Goal: Task Accomplishment & Management: Complete application form

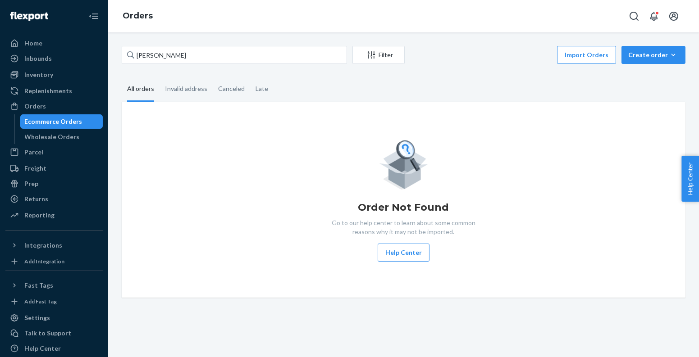
type input "[PERSON_NAME]"
paste input "891636"
type input "891636"
click at [186, 91] on div "Invalid address" at bounding box center [186, 89] width 42 height 25
click at [159, 77] on input "Invalid address" at bounding box center [159, 77] width 0 height 0
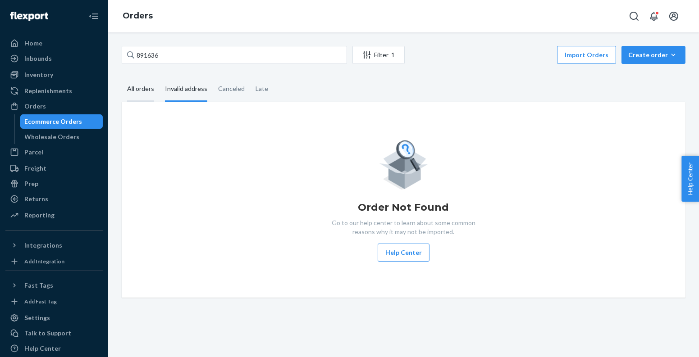
click at [131, 89] on div "All orders" at bounding box center [140, 89] width 27 height 25
click at [122, 77] on input "All orders" at bounding box center [122, 77] width 0 height 0
click at [67, 45] on div "Home" at bounding box center [54, 43] width 96 height 13
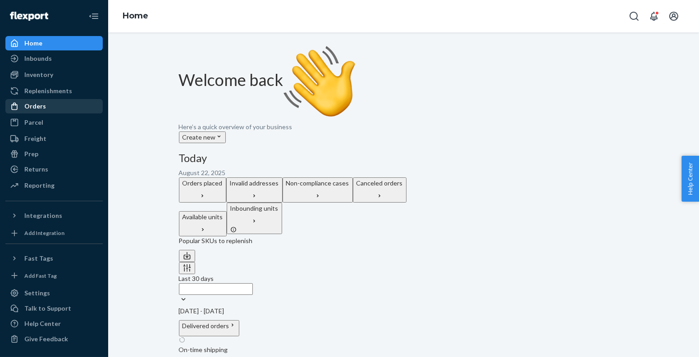
click at [66, 101] on div "Orders" at bounding box center [54, 106] width 96 height 13
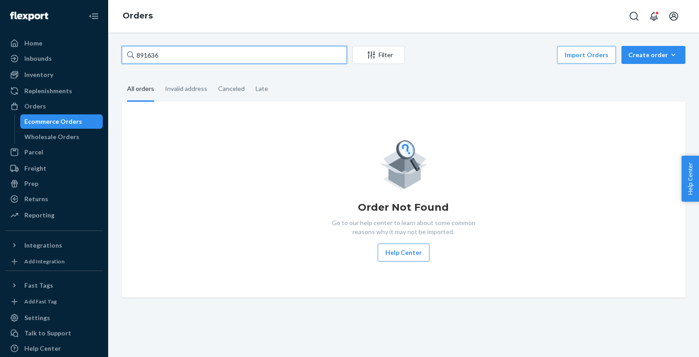
click at [245, 51] on input "891636" at bounding box center [234, 55] width 225 height 18
click at [204, 55] on input "891636" at bounding box center [234, 55] width 225 height 18
paste input "Gwyneth Hansen"
type input "Gwyneth Hansen"
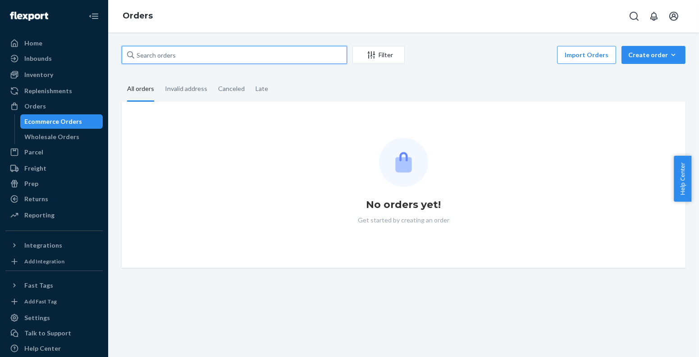
click at [160, 60] on input "text" at bounding box center [234, 55] width 225 height 18
paste input "Gwyneth Hansen"
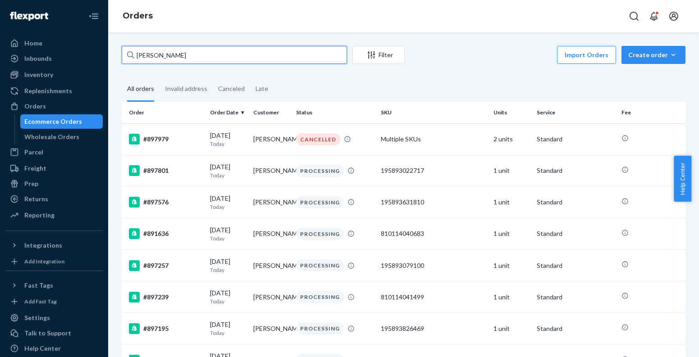
paste input "Johanna Janovsky"
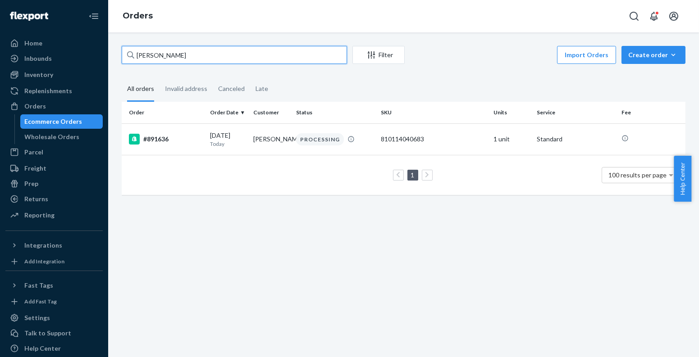
paste input "Karen Barrie"
paste input "Elena Egusquiza-Miller"
paste input "Macy Wehunt"
paste input "Linda Roth"
paste input "Alexis Ayoub"
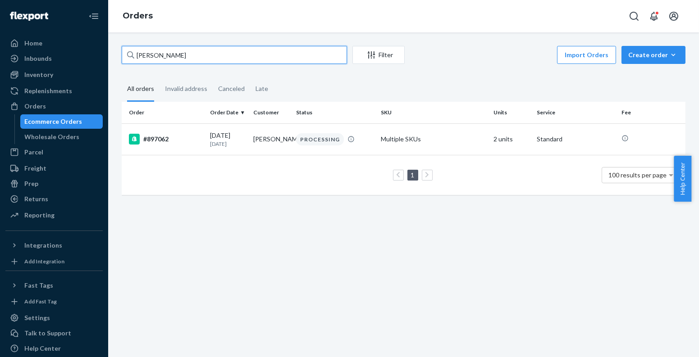
paste input "Paola Ruiz"
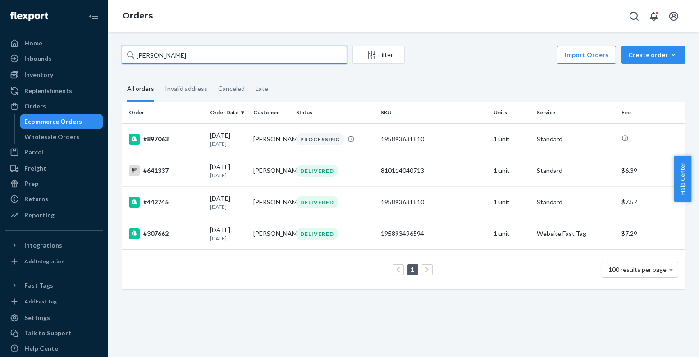
paste input "Grace Pixler"
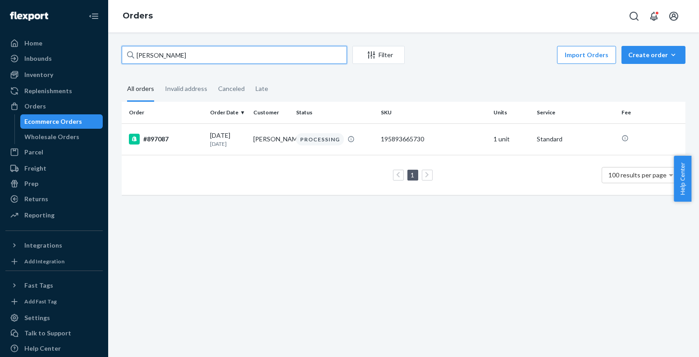
paste input "Jasmine Herrera"
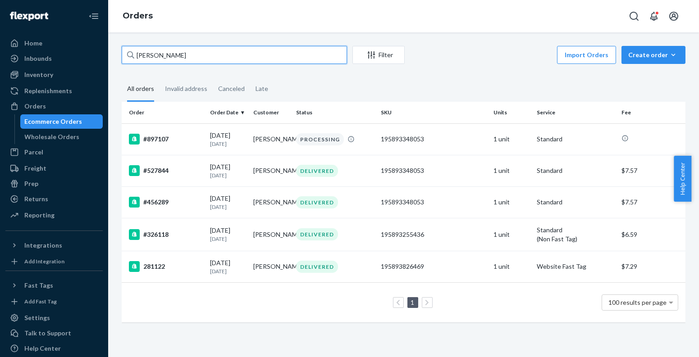
paste input "Suvanna Adkins"
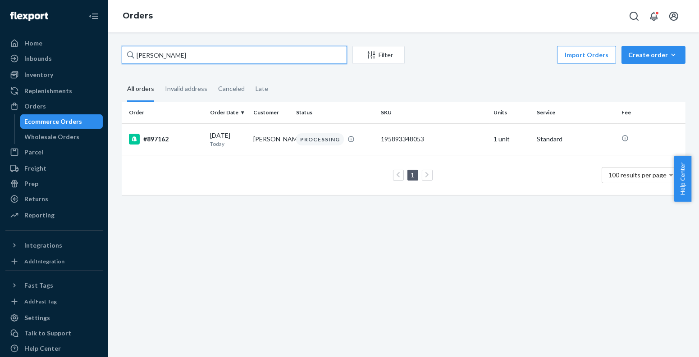
paste input "Tenzing Lhamo"
paste input "Brittany Whitaker"
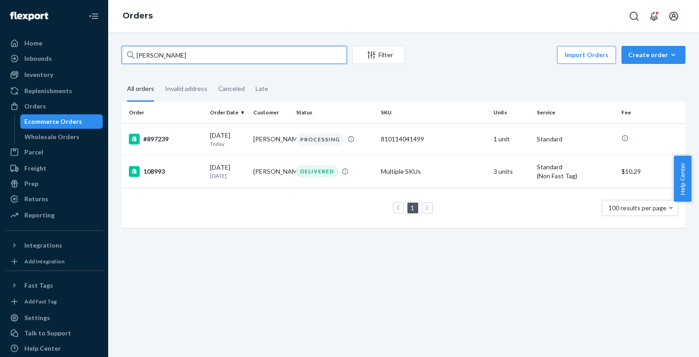
paste input "Abigael Tripp"
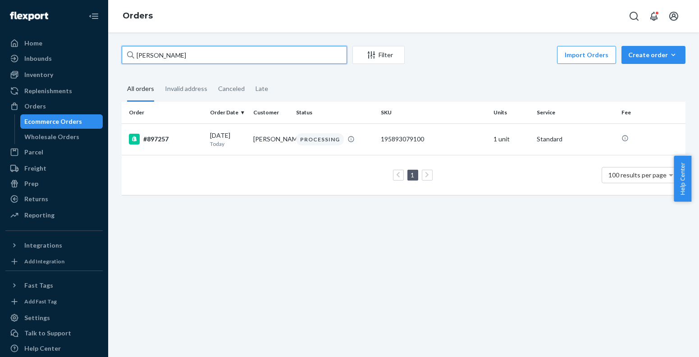
paste input "Gwyneth Hansen"
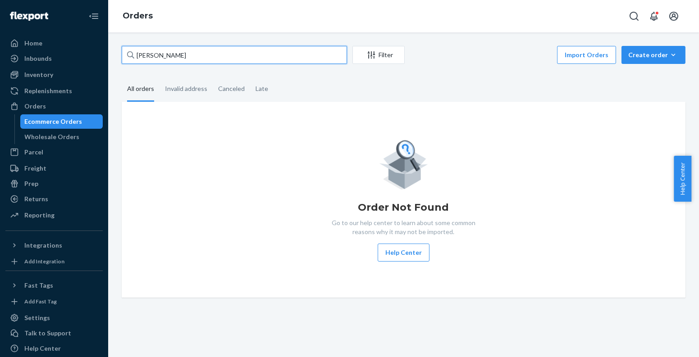
type input "Gwyneth Hansen"
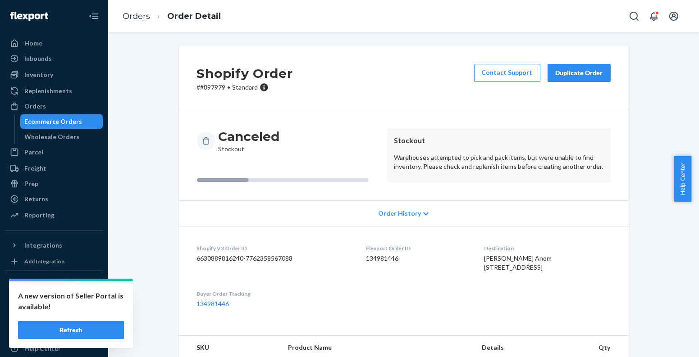
click at [86, 122] on div "Ecommerce Orders" at bounding box center [61, 121] width 81 height 13
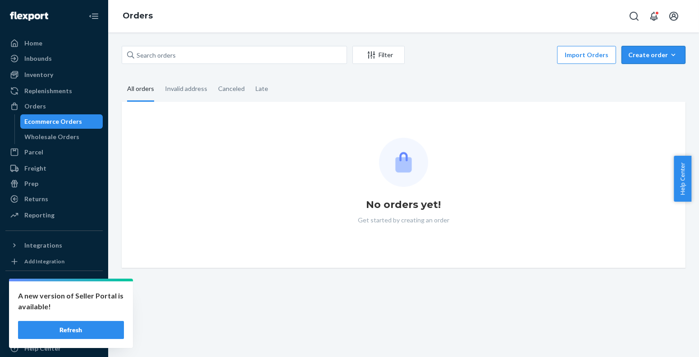
click at [628, 58] on div "Create order" at bounding box center [653, 54] width 50 height 9
click at [631, 78] on span "Ecommerce order" at bounding box center [659, 76] width 56 height 6
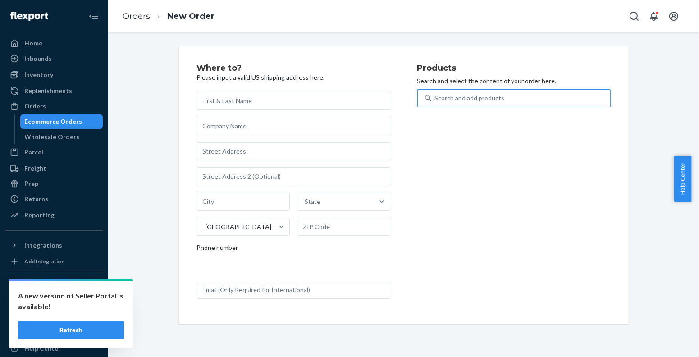
click at [519, 100] on div "Search and add products" at bounding box center [520, 98] width 179 height 16
click at [436, 100] on input "Search and add products" at bounding box center [435, 98] width 1 height 9
paste input "810114041505"
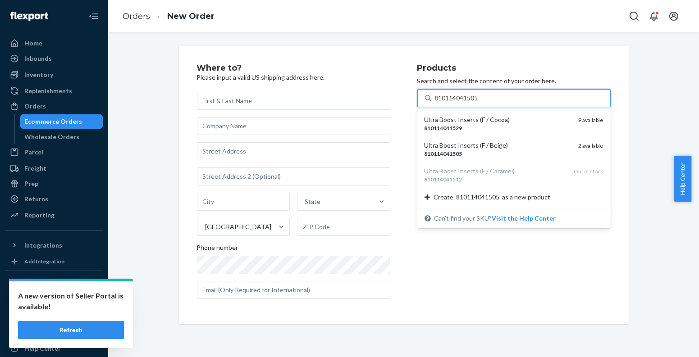
type input "810114041505"
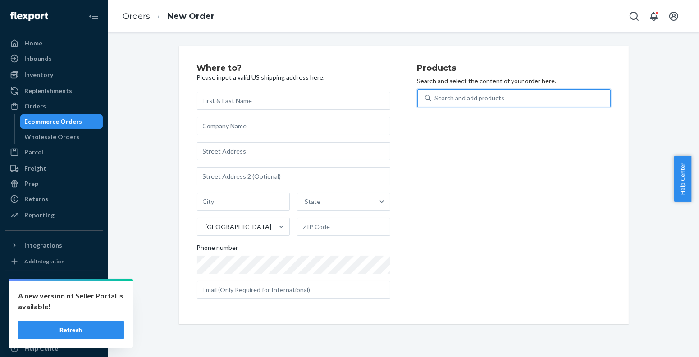
paste input "810114040492"
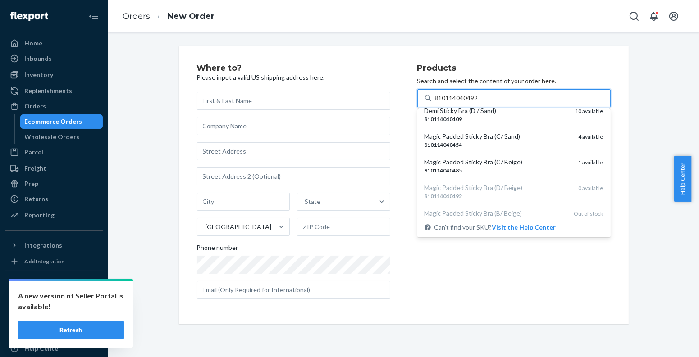
scroll to position [144, 0]
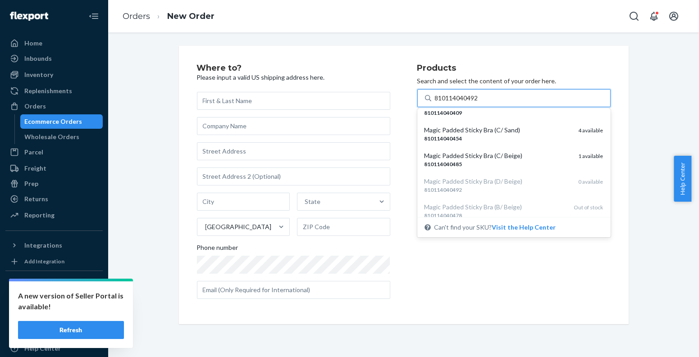
type input "810114040492"
